Goal: Information Seeking & Learning: Learn about a topic

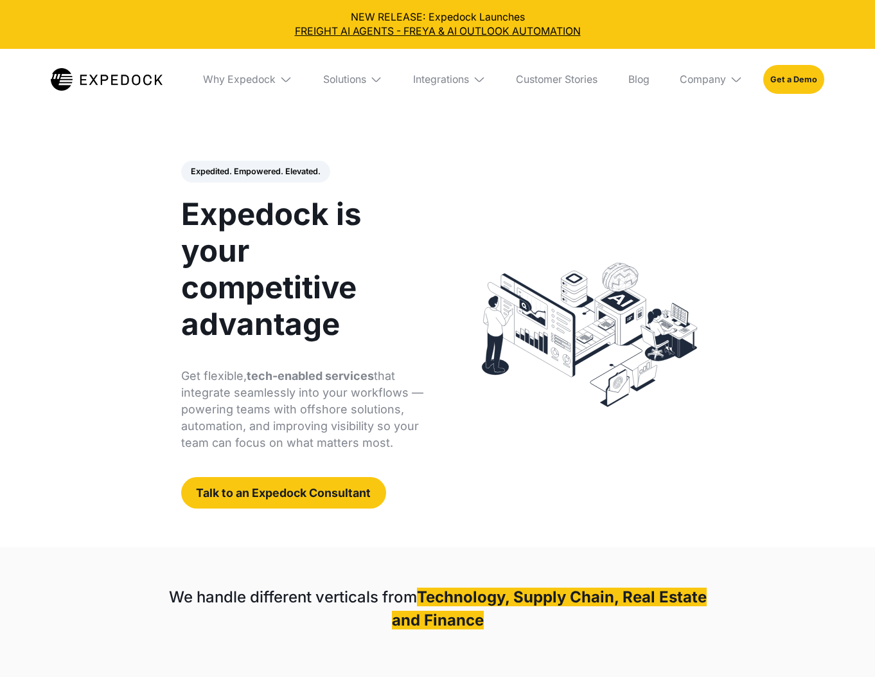
select select
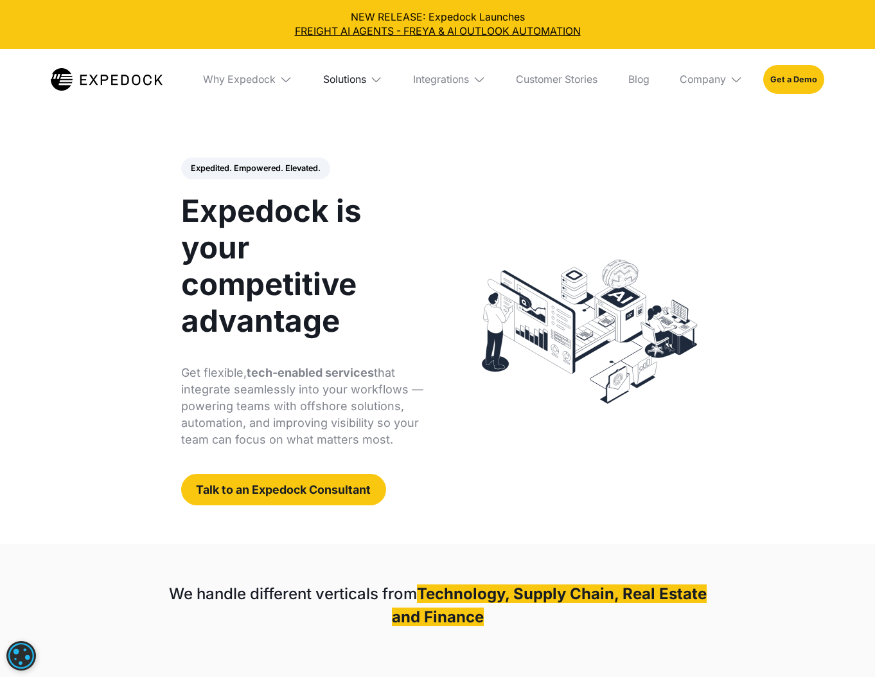
scroll to position [1, 0]
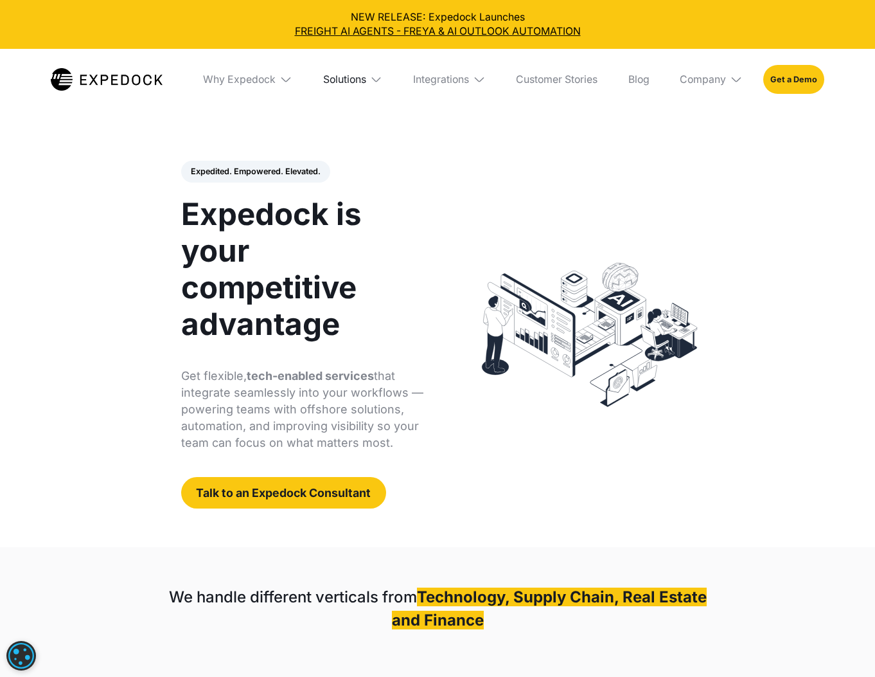
click at [360, 82] on div "Solutions" at bounding box center [344, 79] width 43 height 13
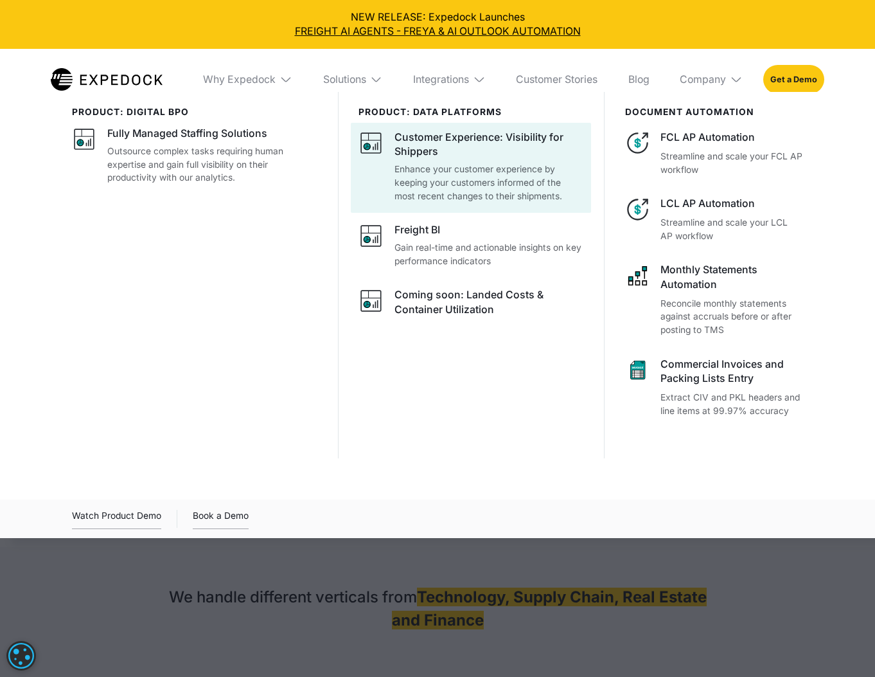
click at [416, 145] on div "Customer Experience: Visibility for Shippers" at bounding box center [489, 144] width 189 height 28
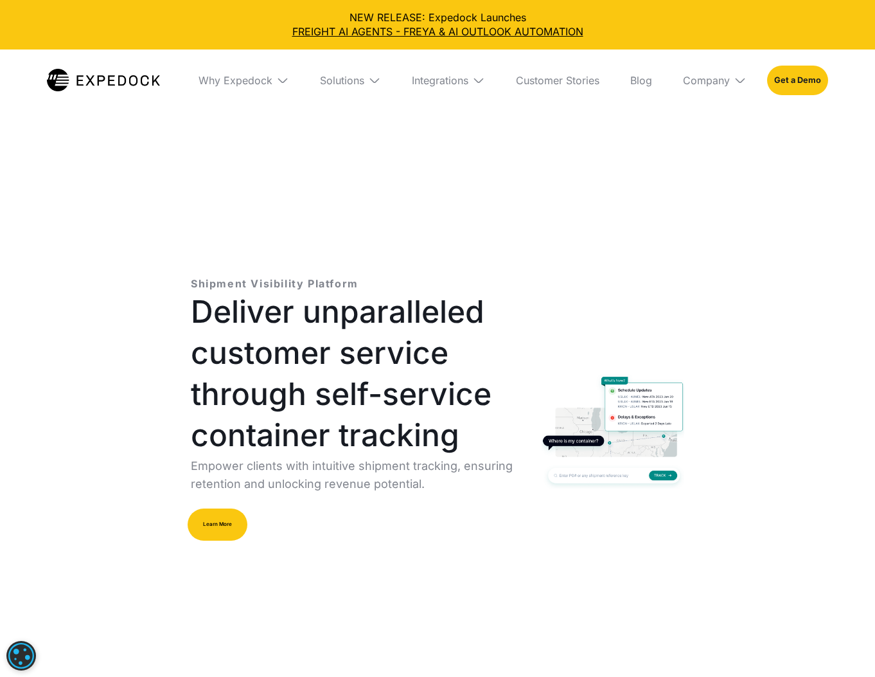
select select
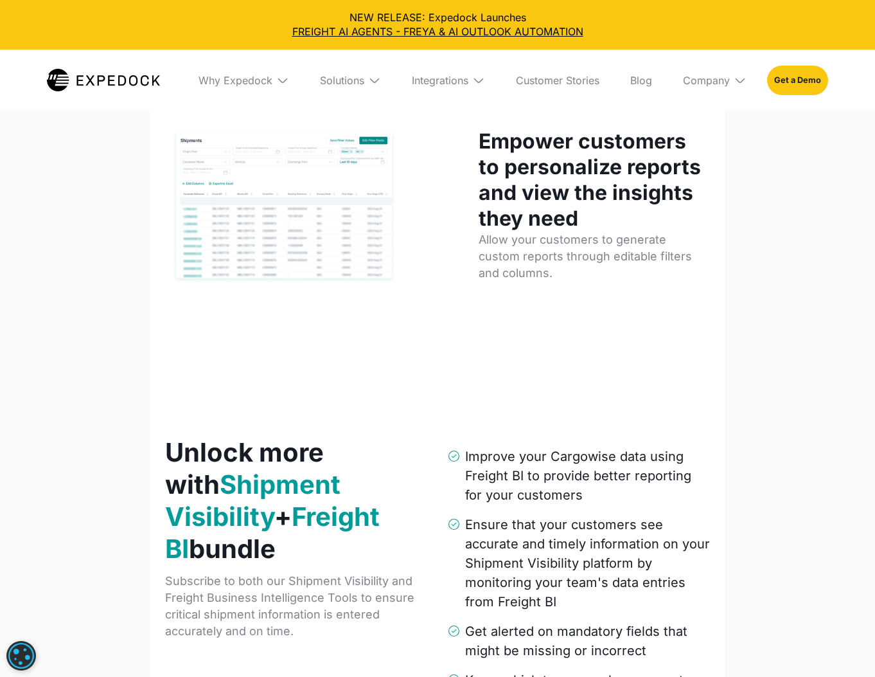
scroll to position [1683, 0]
drag, startPoint x: 460, startPoint y: 78, endPoint x: 468, endPoint y: 81, distance: 8.7
click at [461, 79] on div "Integrations" at bounding box center [440, 80] width 57 height 13
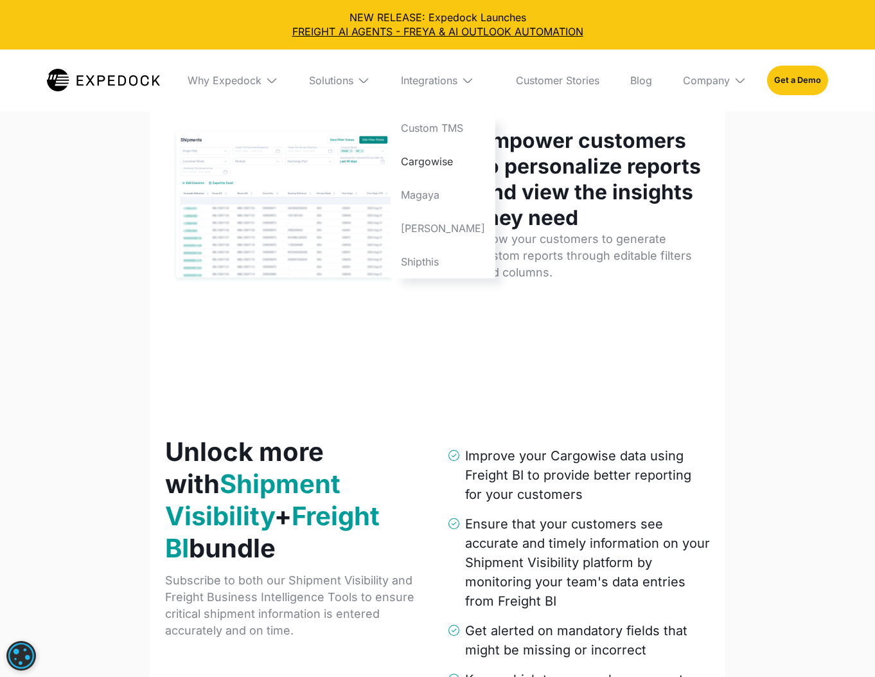
click at [455, 170] on link "Cargowise" at bounding box center [443, 161] width 105 height 33
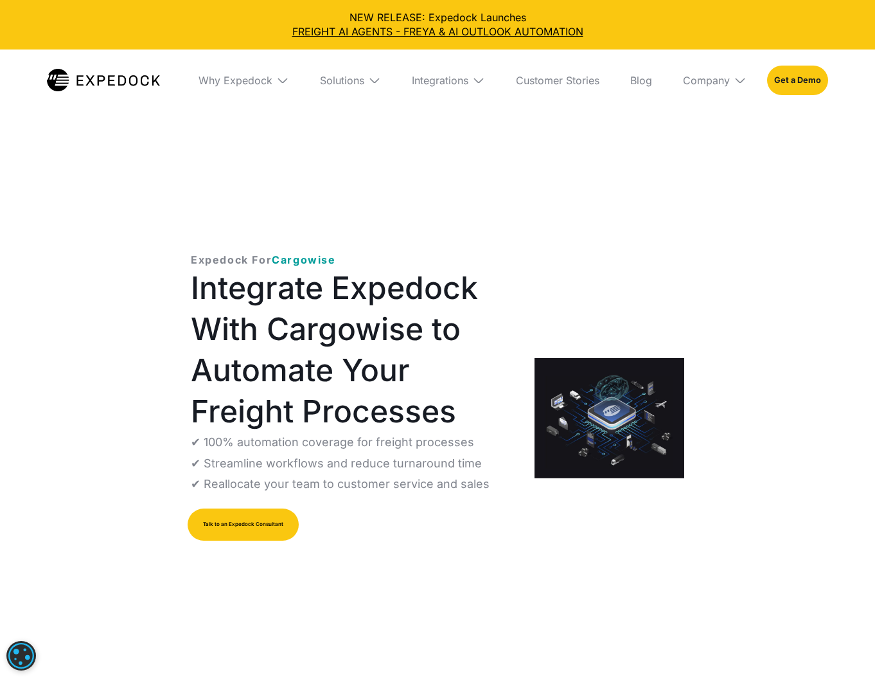
select select
click at [545, 82] on link "Customer Stories" at bounding box center [558, 80] width 104 height 62
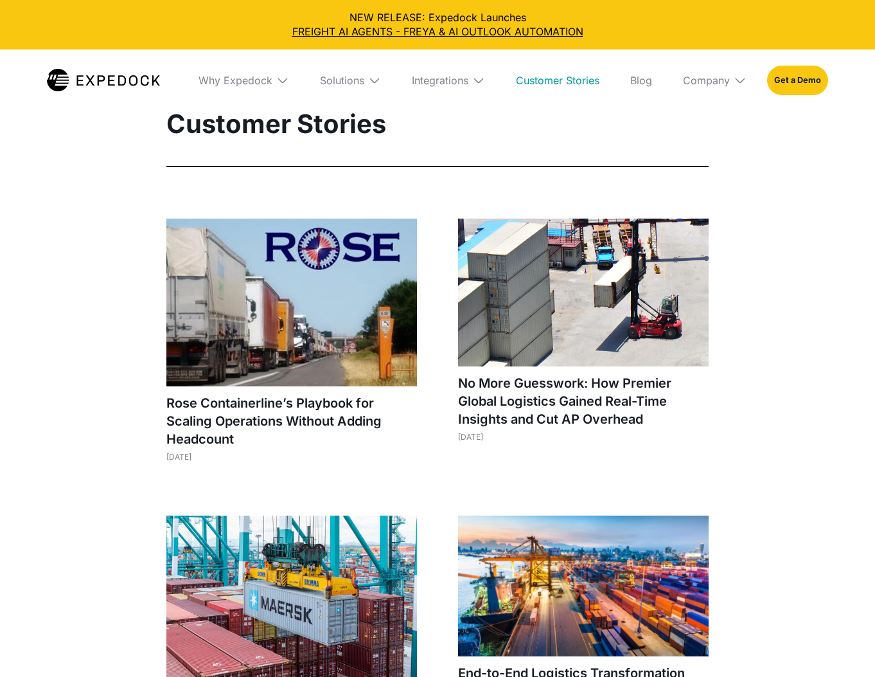
select select
click at [569, 272] on img at bounding box center [583, 292] width 251 height 148
click at [696, 78] on div "Company" at bounding box center [706, 80] width 47 height 13
click at [701, 127] on link "About Us" at bounding box center [715, 127] width 84 height 33
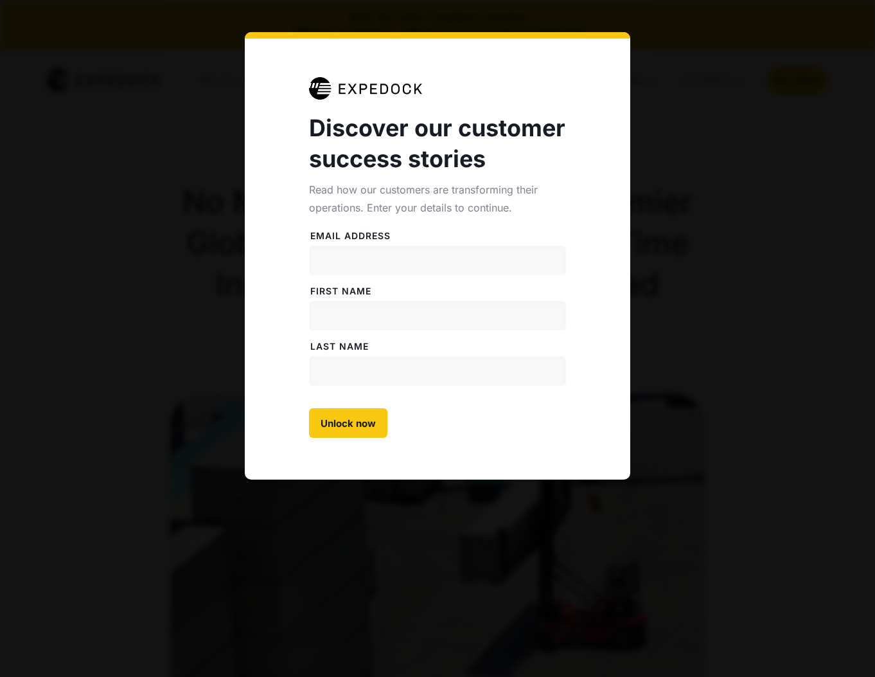
select select
click at [189, 164] on div "Discover our customer success stories Read how our customers are transforming t…" at bounding box center [437, 338] width 875 height 677
drag, startPoint x: 679, startPoint y: 53, endPoint x: 754, endPoint y: 360, distance: 316.3
click at [679, 53] on div "Discover our customer success stories Read how our customers are transforming t…" at bounding box center [437, 338] width 875 height 677
click at [75, 544] on div "Discover our customer success stories Read how our customers are transforming t…" at bounding box center [437, 338] width 875 height 677
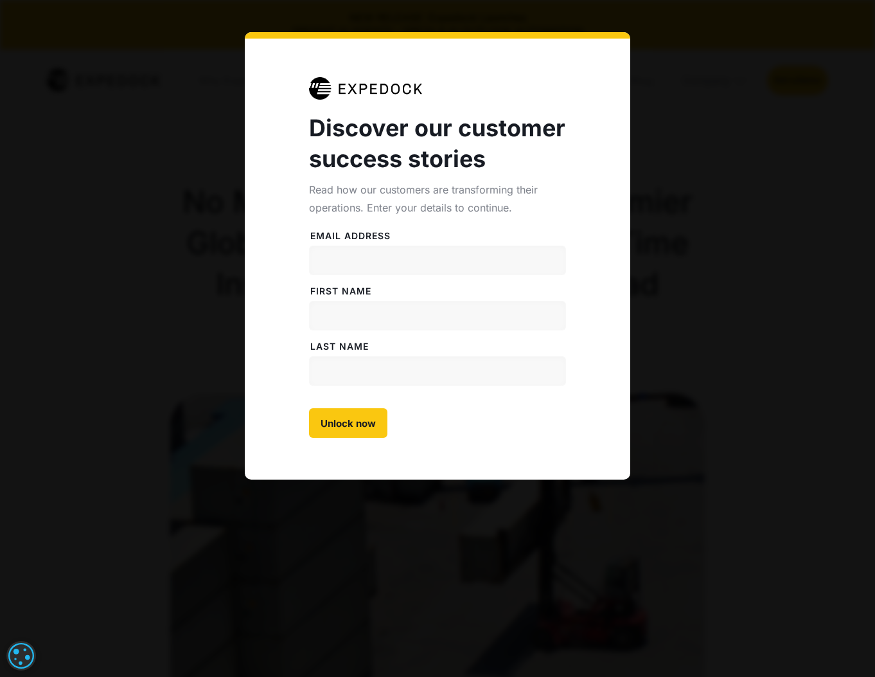
click at [112, 499] on div "Discover our customer success stories Read how our customers are transforming t…" at bounding box center [437, 338] width 875 height 677
drag, startPoint x: 752, startPoint y: 51, endPoint x: 392, endPoint y: 69, distance: 360.2
click at [742, 51] on div "Discover our customer success stories Read how our customers are transforming t…" at bounding box center [437, 338] width 875 height 677
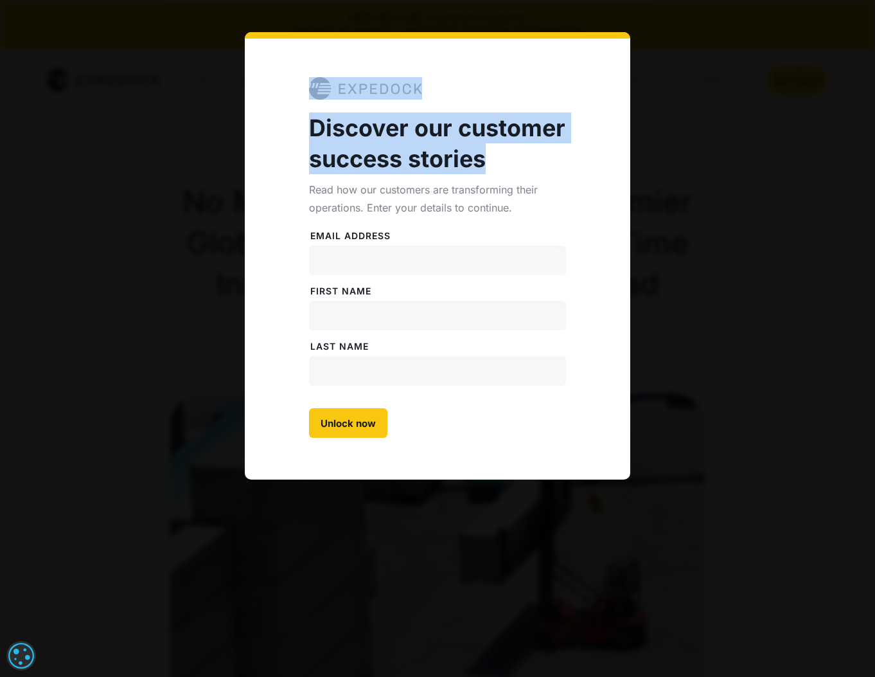
drag, startPoint x: 396, startPoint y: 82, endPoint x: 478, endPoint y: 217, distance: 157.7
click at [484, 175] on div "Discover our customer success stories Read how our customers are transforming t…" at bounding box center [438, 255] width 386 height 447
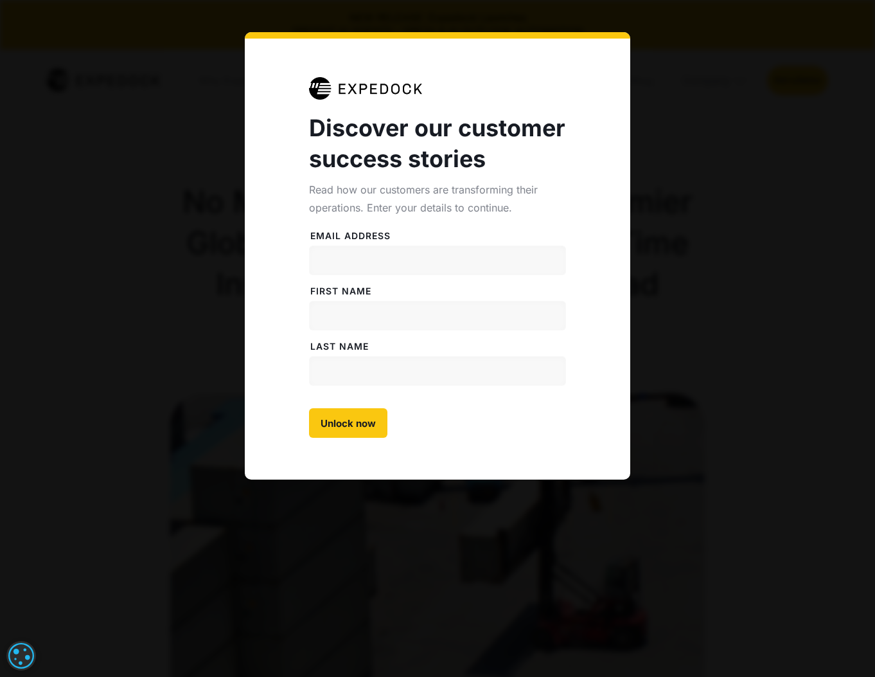
click at [375, 508] on div "Discover our customer success stories Read how our customers are transforming t…" at bounding box center [437, 338] width 875 height 677
click at [806, 547] on div "Discover our customer success stories Read how our customers are transforming t…" at bounding box center [437, 338] width 875 height 677
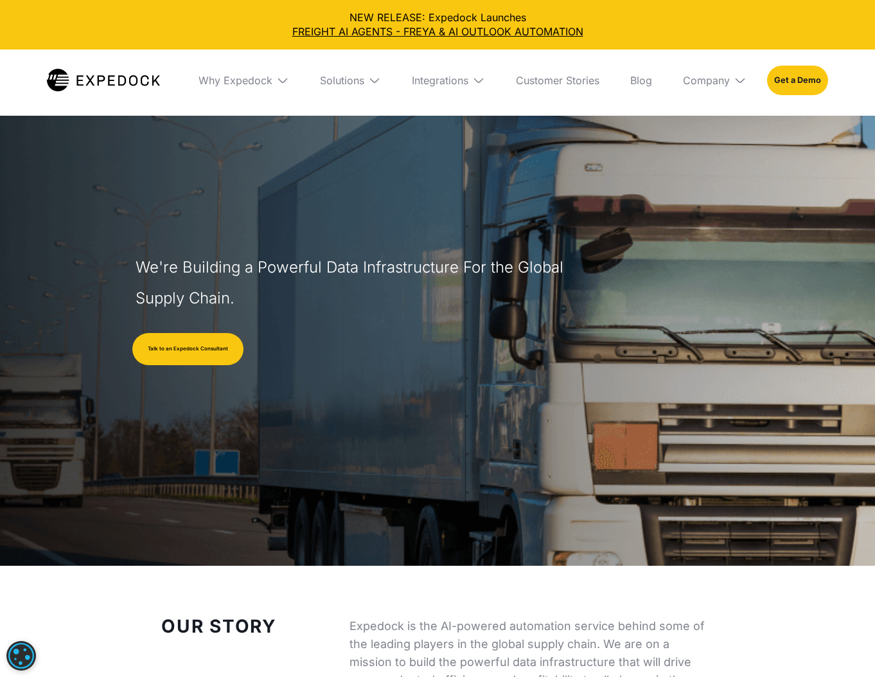
select select
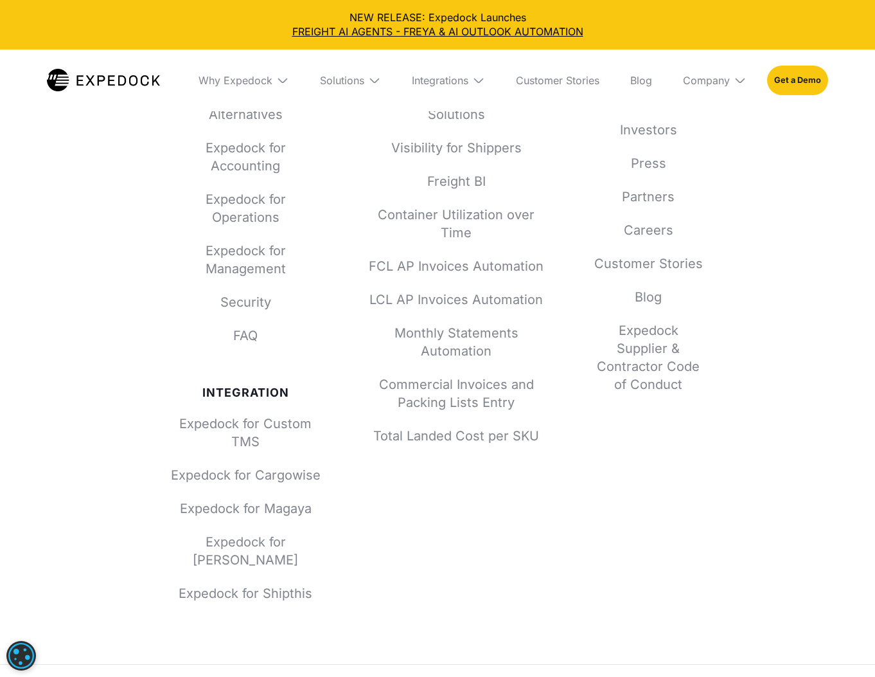
scroll to position [5756, 0]
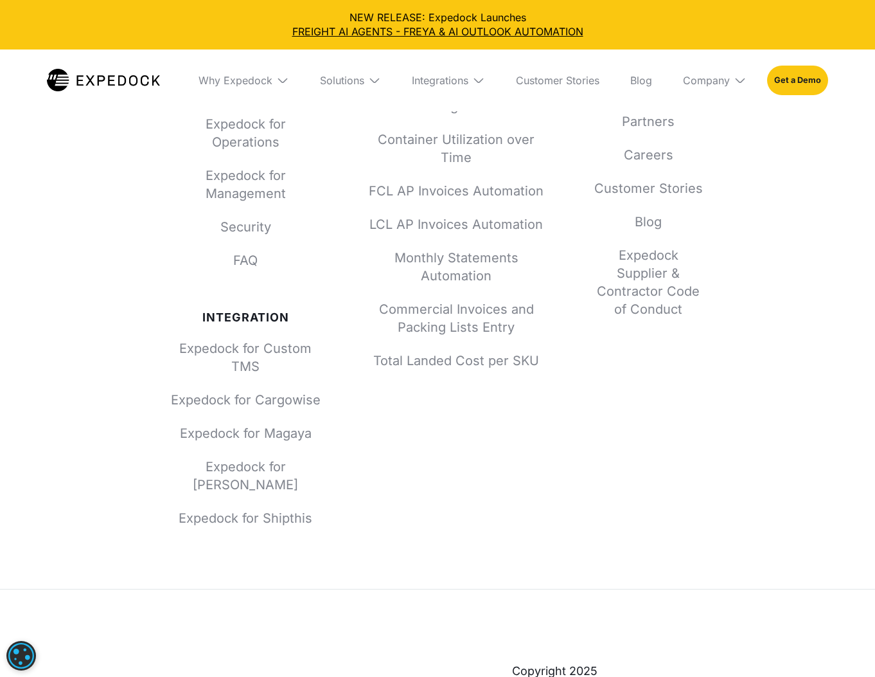
click at [637, 676] on link "Privacy Policy" at bounding box center [646, 689] width 76 height 19
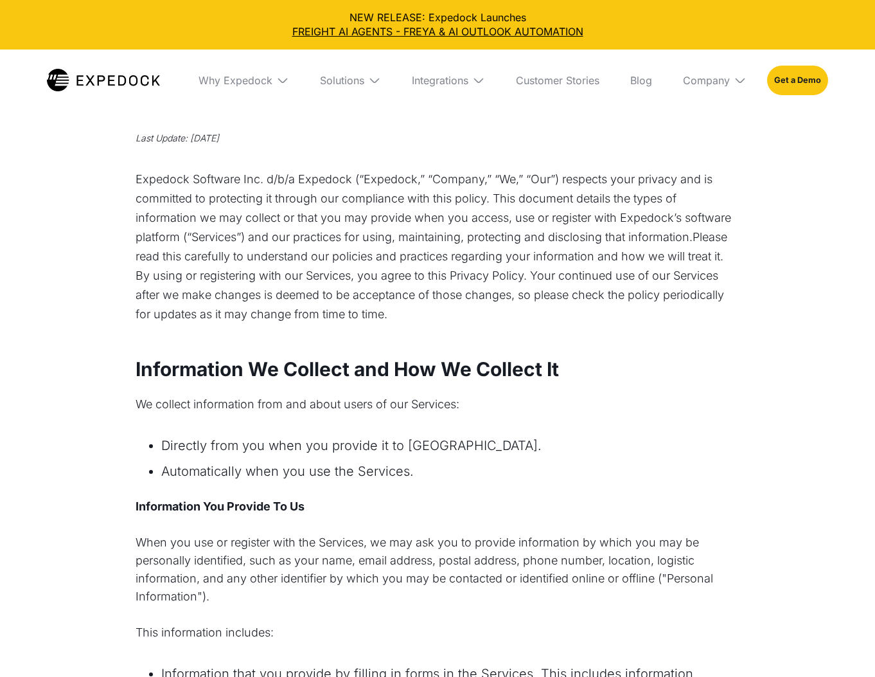
select select
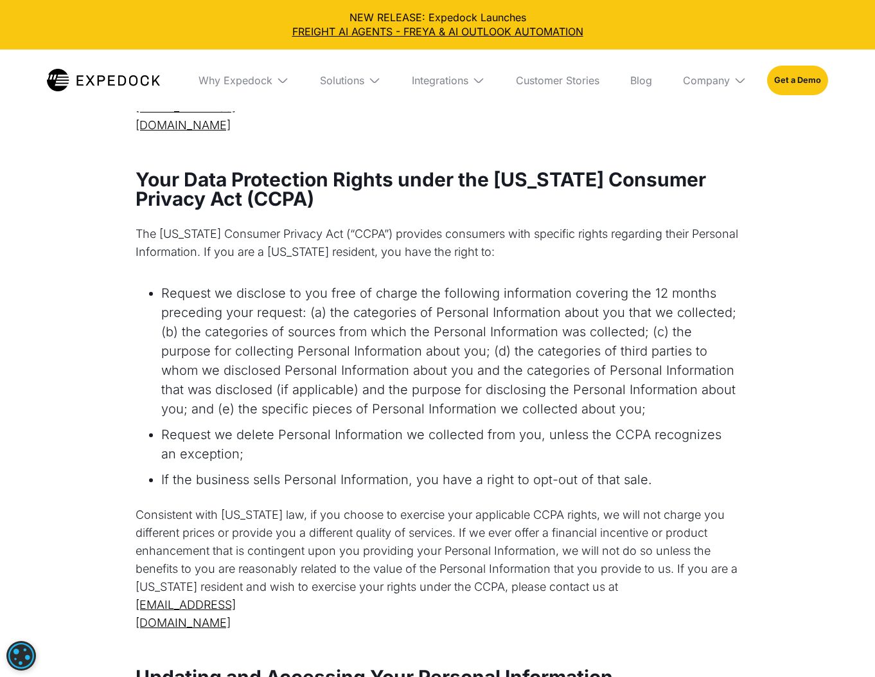
scroll to position [3493, 0]
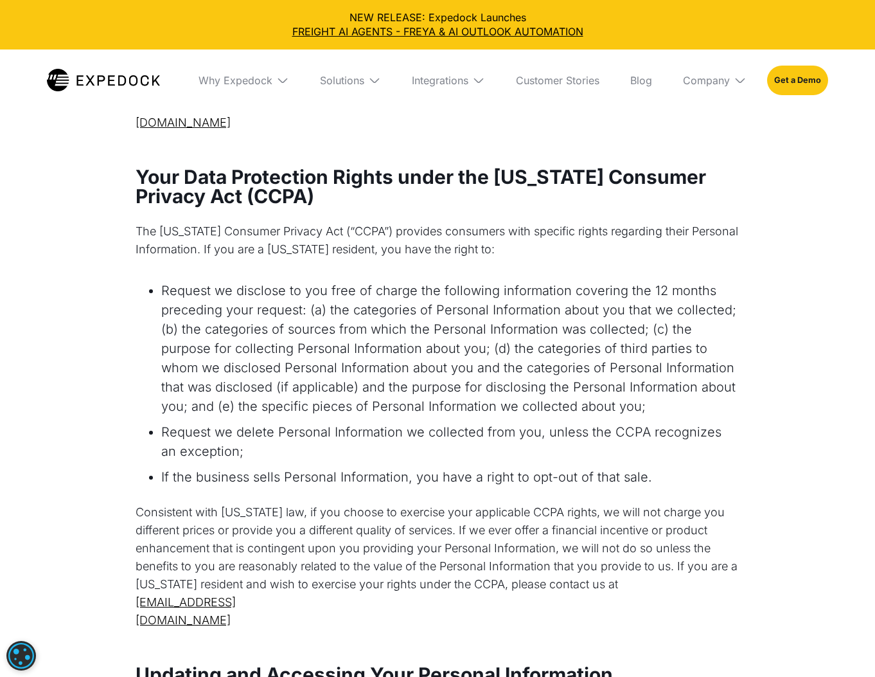
click at [90, 84] on img at bounding box center [103, 80] width 113 height 22
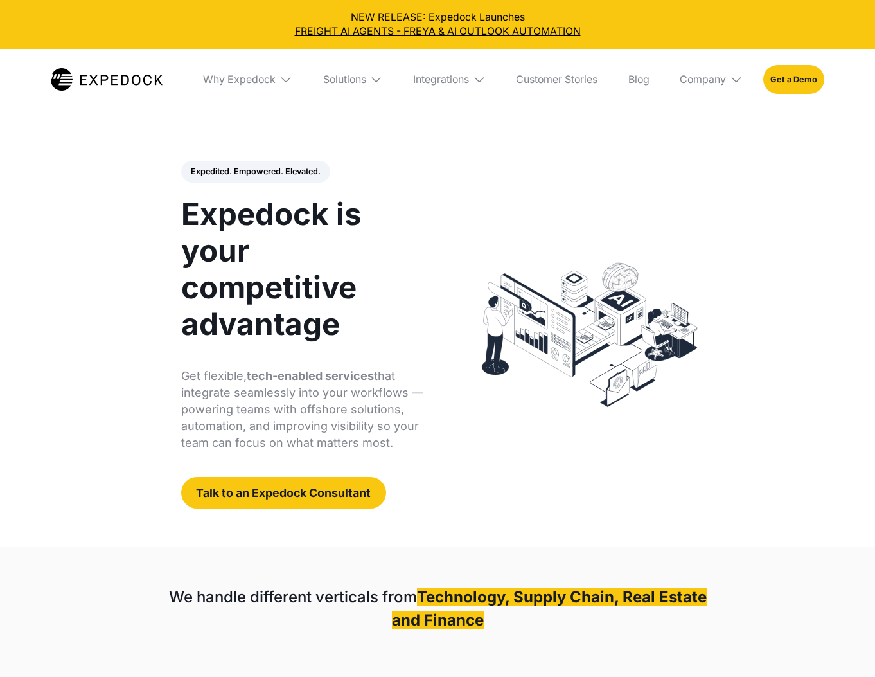
select select
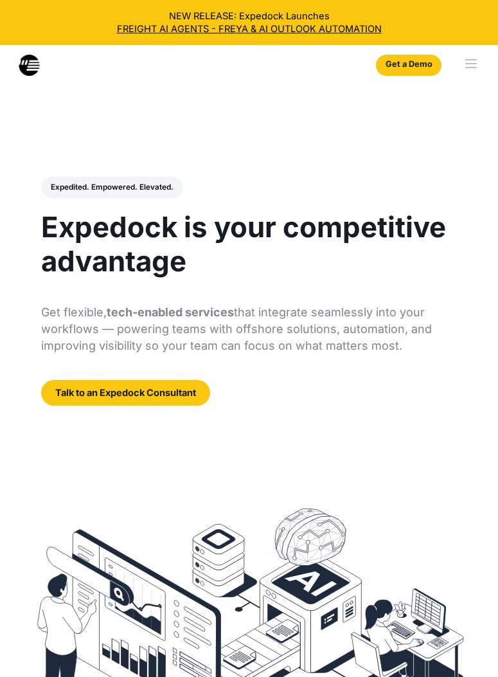
select select
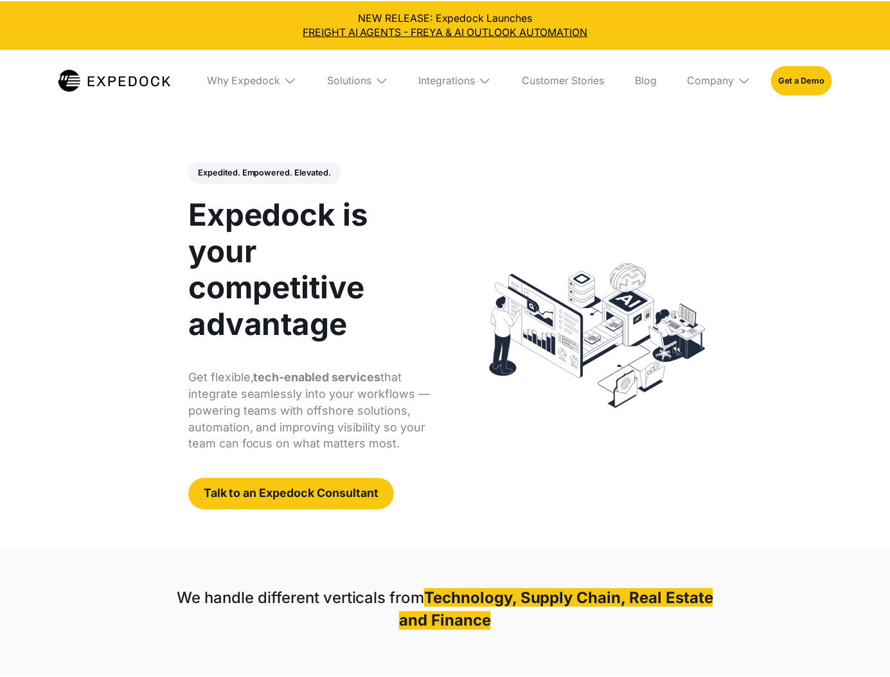
scroll to position [10, 0]
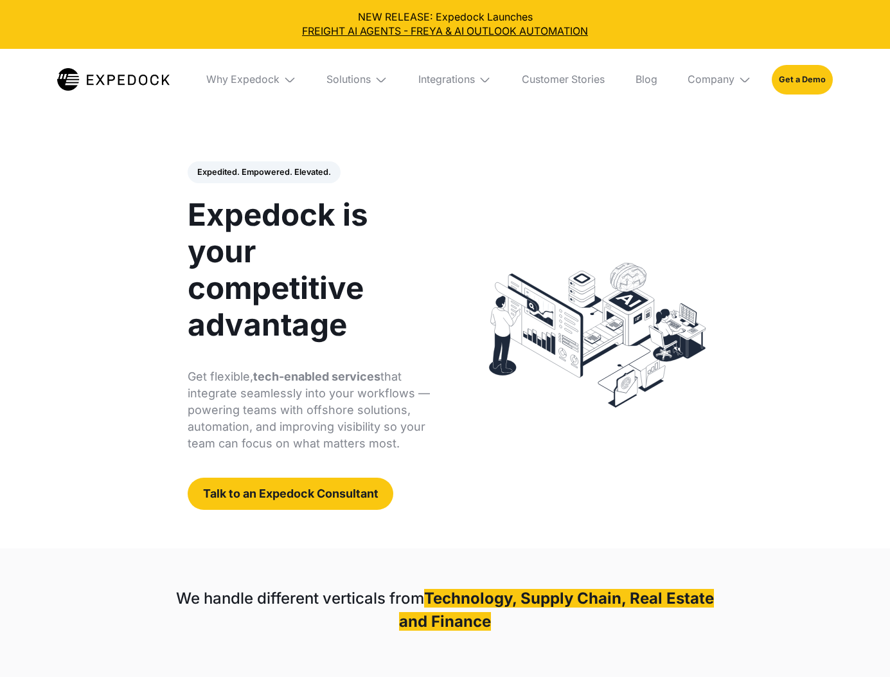
select select
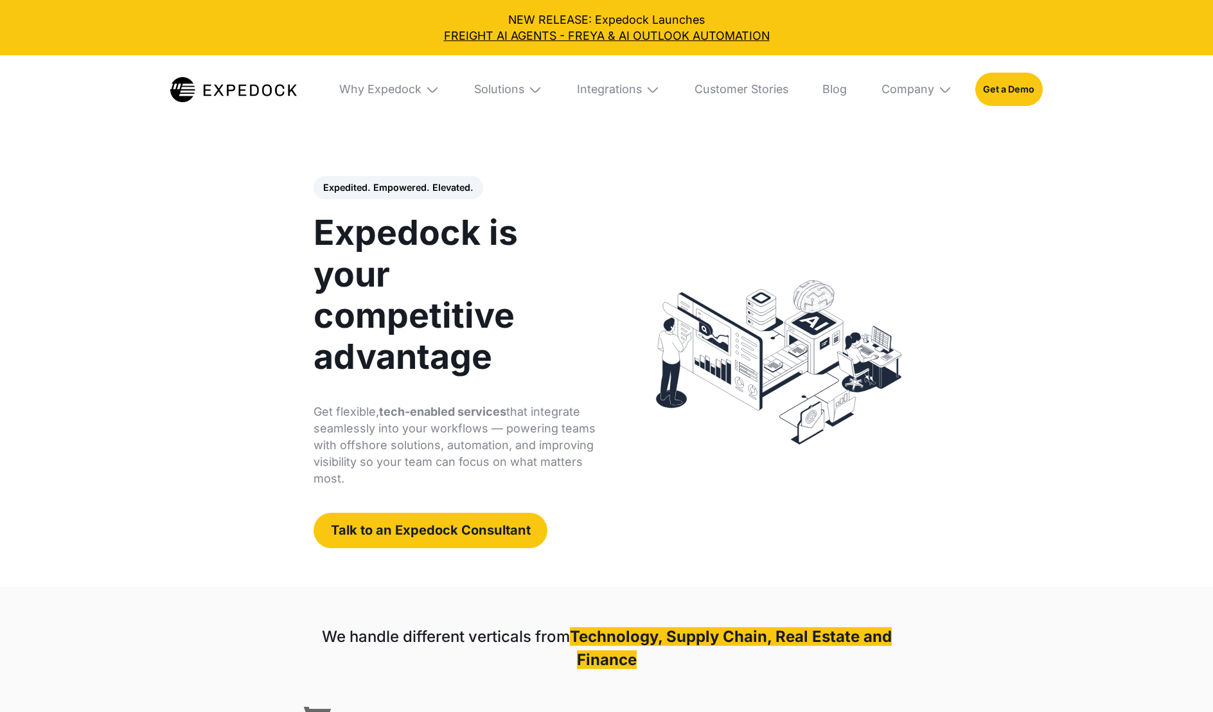
select select
